Goal: Transaction & Acquisition: Purchase product/service

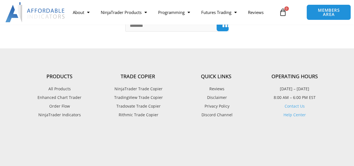
scroll to position [67, 0]
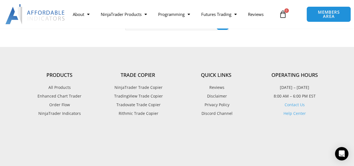
click at [59, 89] on span "All Products" at bounding box center [59, 87] width 22 height 7
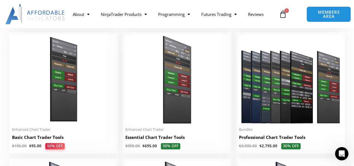
scroll to position [246, 0]
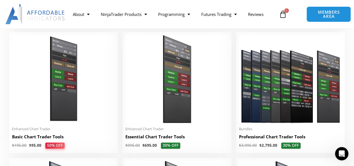
click at [59, 89] on img at bounding box center [63, 79] width 103 height 89
drag, startPoint x: 0, startPoint y: 0, endPoint x: 59, endPoint y: 89, distance: 106.5
click at [59, 89] on img at bounding box center [63, 79] width 103 height 89
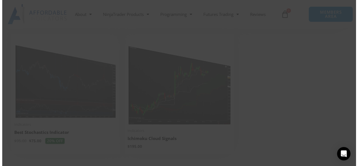
scroll to position [1258, 0]
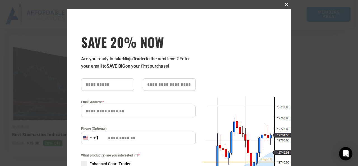
click at [284, 5] on span "SAVE 20% NOW popup" at bounding box center [286, 4] width 9 height 3
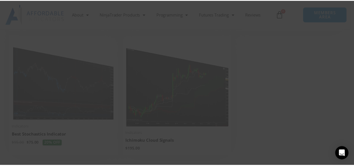
scroll to position [1249, 0]
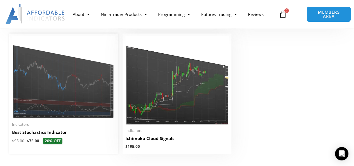
click at [68, 88] on img at bounding box center [63, 77] width 103 height 82
